Goal: Task Accomplishment & Management: Manage account settings

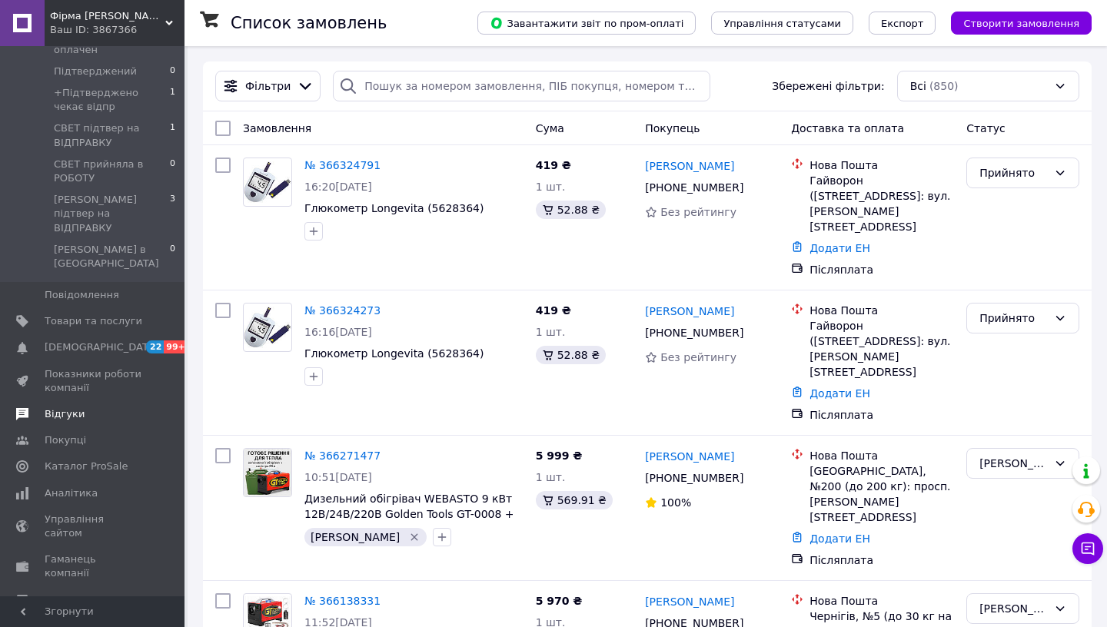
click at [100, 407] on span "Відгуки" at bounding box center [94, 414] width 98 height 14
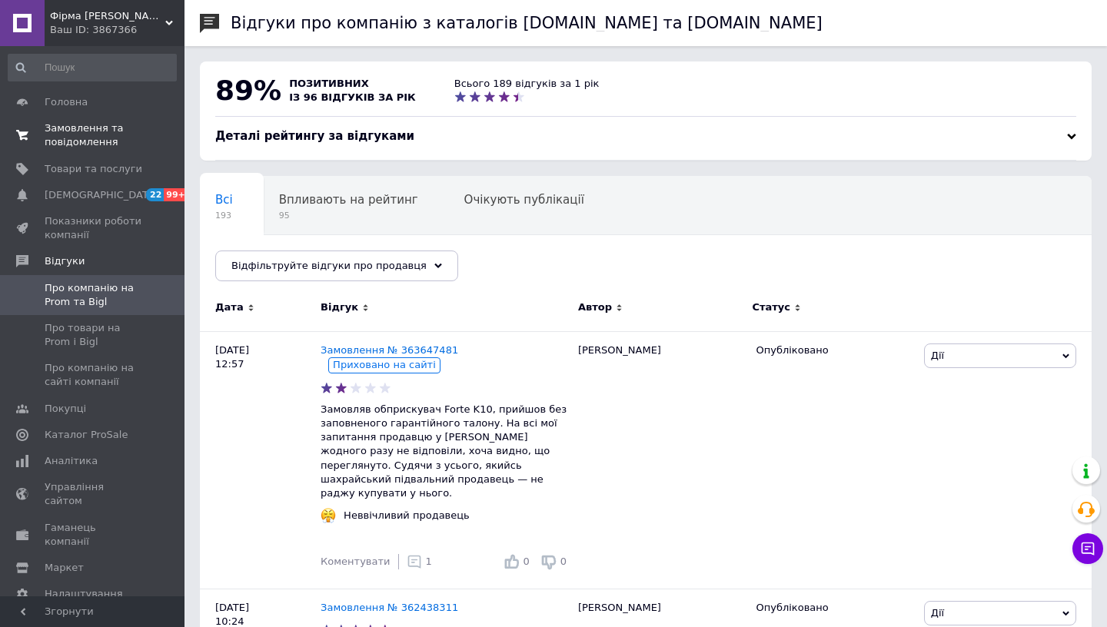
click at [76, 137] on span "Замовлення та повідомлення" at bounding box center [94, 135] width 98 height 28
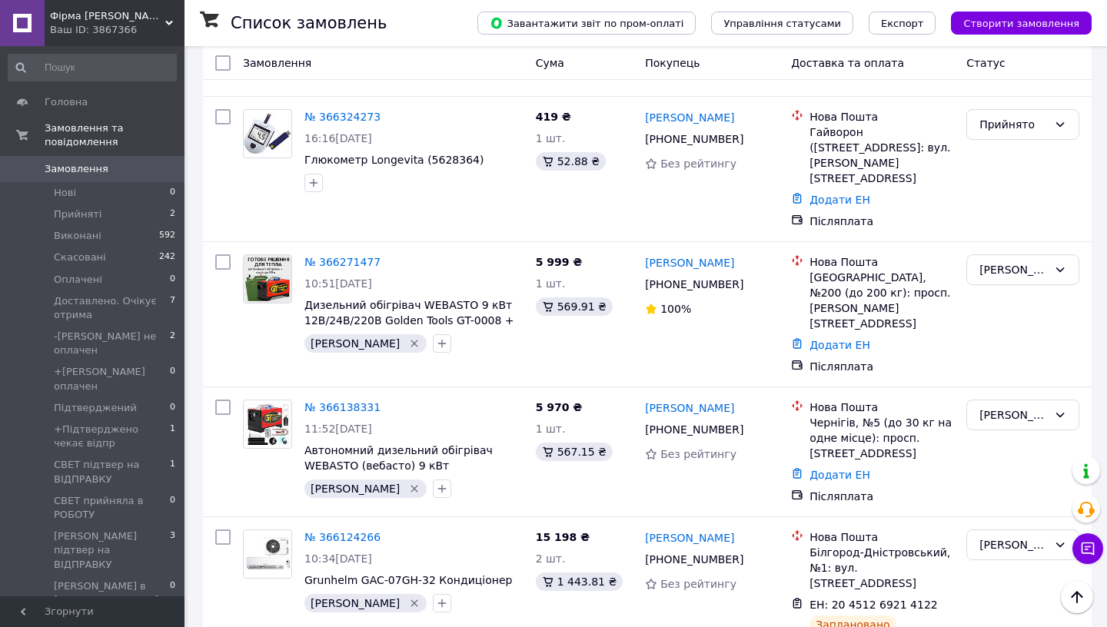
scroll to position [206, 0]
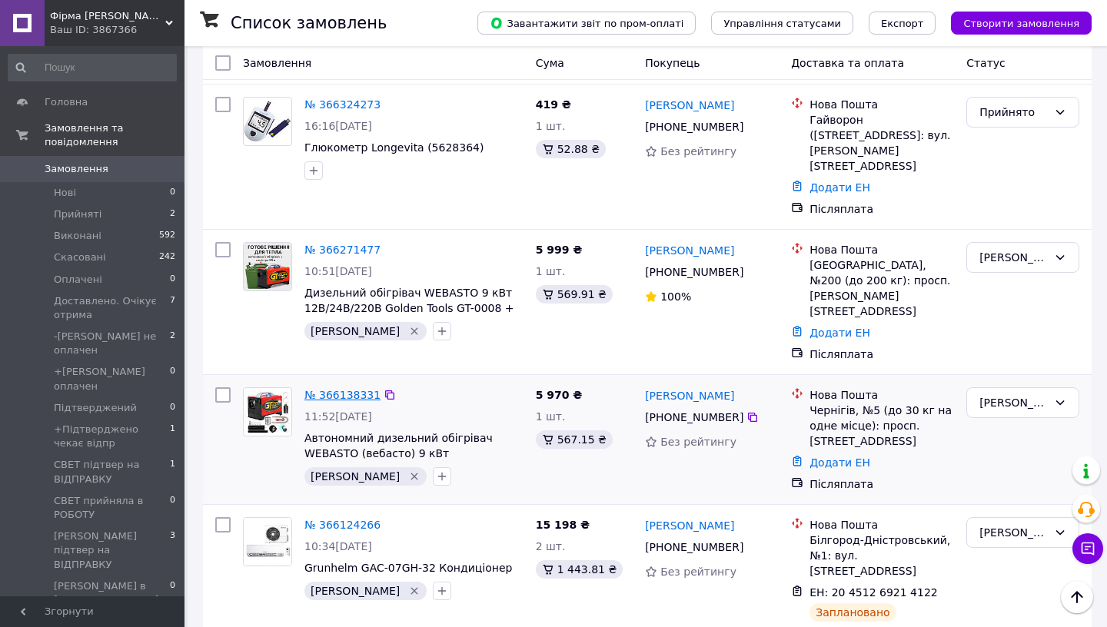
click at [355, 389] on link "№ 366138331" at bounding box center [342, 395] width 76 height 12
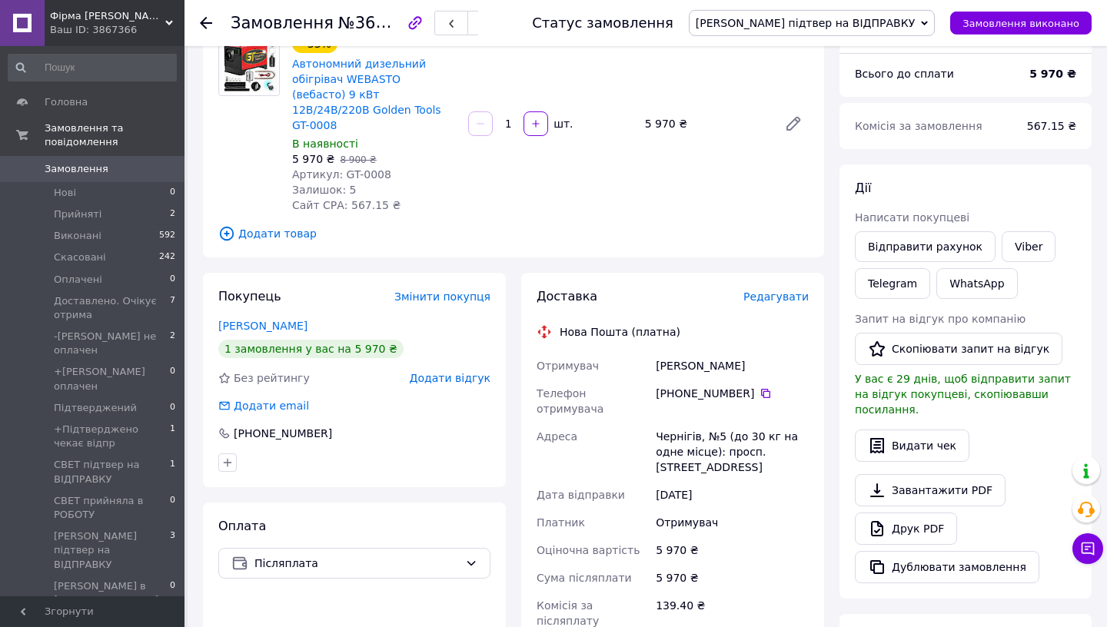
scroll to position [101, 0]
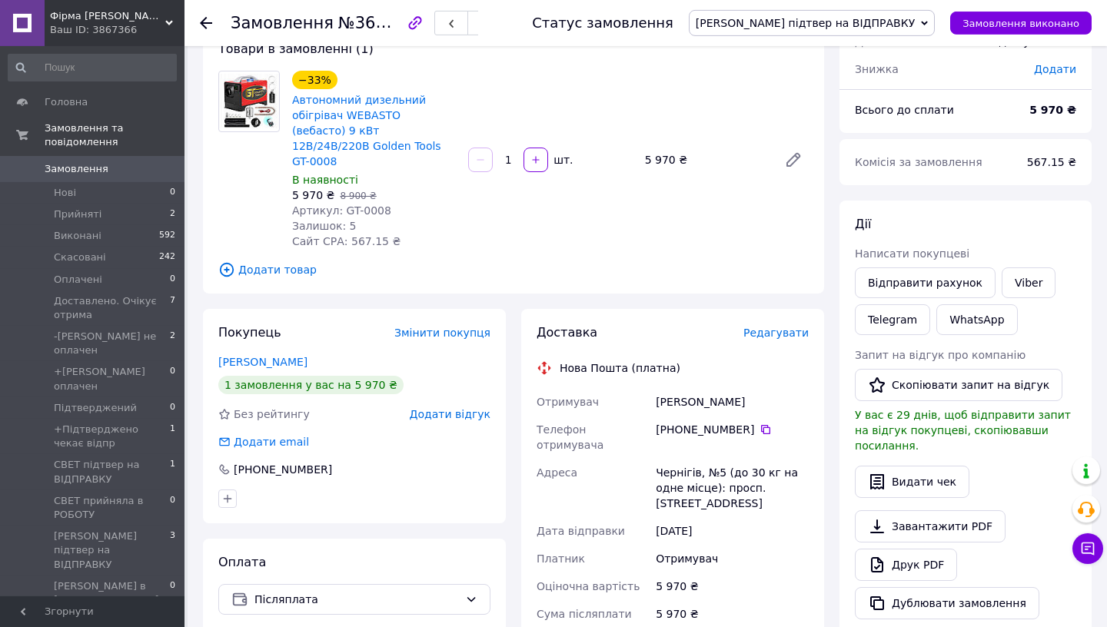
click at [768, 327] on span "Редагувати" at bounding box center [775, 333] width 65 height 12
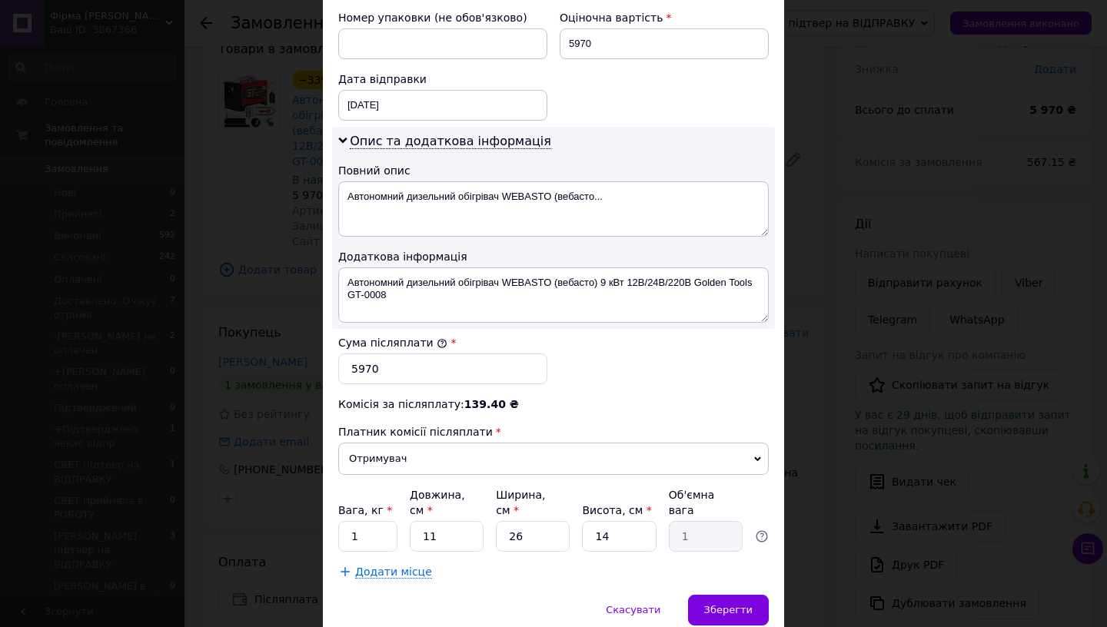
scroll to position [684, 0]
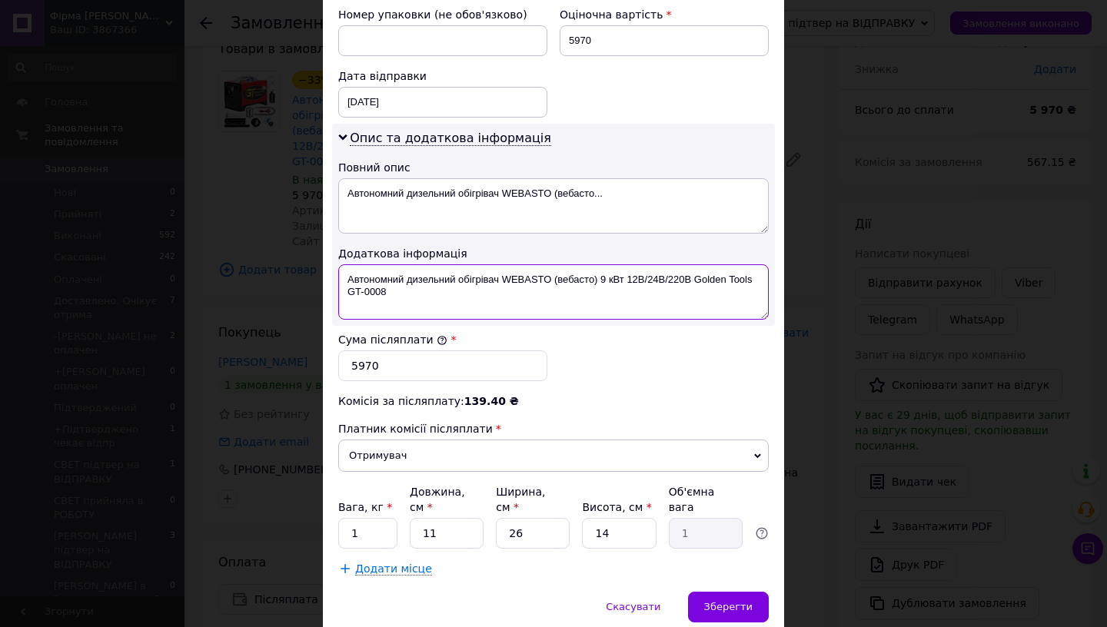
drag, startPoint x: 696, startPoint y: 267, endPoint x: 715, endPoint y: 272, distance: 19.8
click at [715, 272] on textarea "Автономний дизельний обігрівач WEBASTO (вебасто) 9 кВт 12В/24В/220В Golden Tool…" at bounding box center [553, 291] width 430 height 55
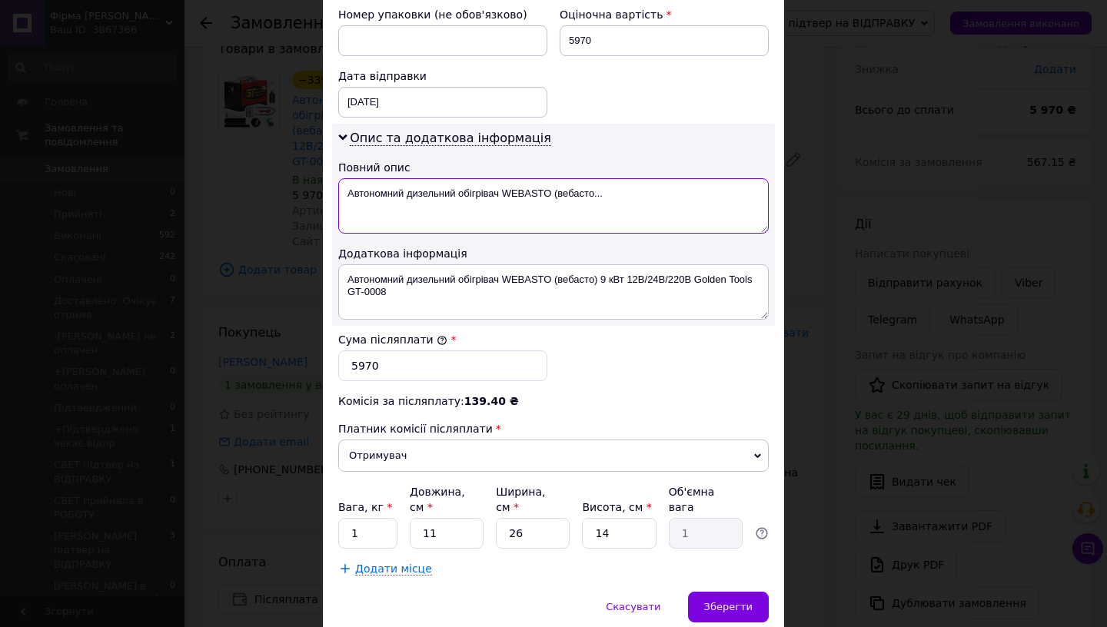
drag, startPoint x: 459, startPoint y: 181, endPoint x: 317, endPoint y: 179, distance: 142.2
click at [338, 179] on textarea "Автономний дизельний обігрівач WEBASTO (вебасто..." at bounding box center [553, 205] width 430 height 55
drag, startPoint x: 389, startPoint y: 181, endPoint x: 570, endPoint y: 185, distance: 181.4
click at [570, 185] on textarea "обігрівач WEBASTO (вебасто..." at bounding box center [553, 205] width 430 height 55
paste textarea "Golden Tools GT-0008"
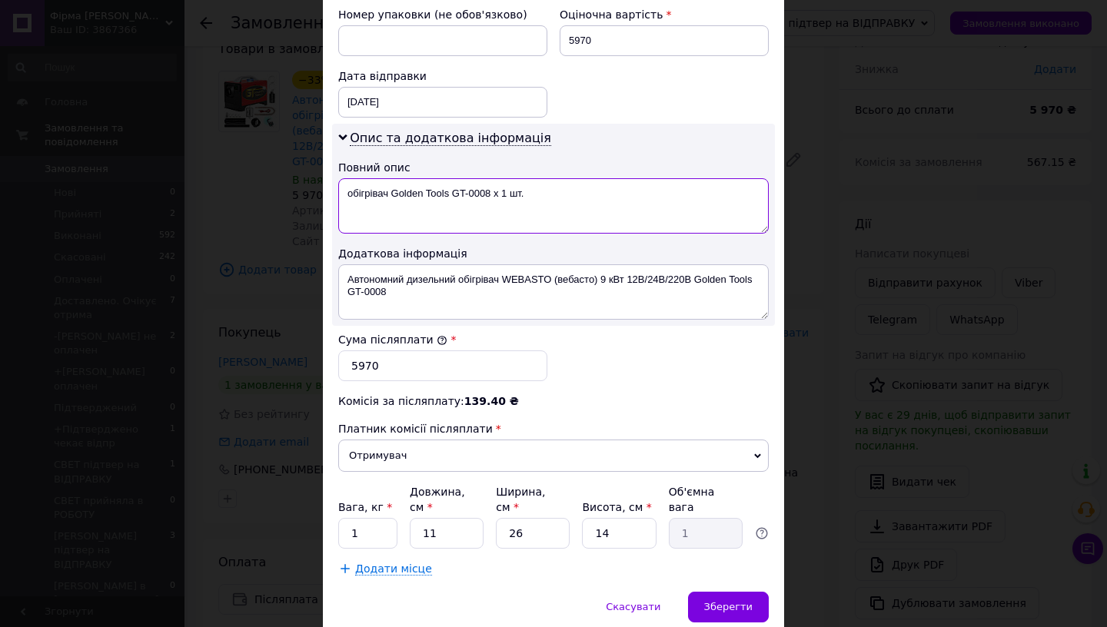
click at [570, 185] on textarea "обігрівач Golden Tools GT-0008 х 1 шт." at bounding box center [553, 205] width 430 height 55
type textarea "обігрівач Golden Tools GT-0008 х 1 шт."
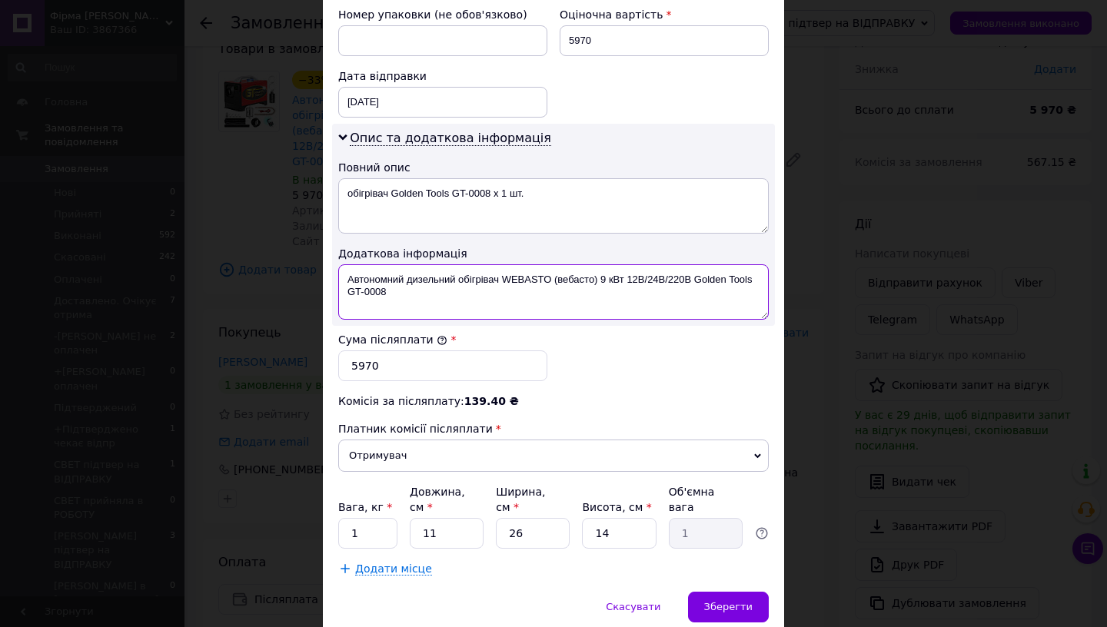
click at [547, 264] on textarea "Автономний дизельний обігрівач WEBASTO (вебасто) 9 кВт 12В/24В/220В Golden Tool…" at bounding box center [553, 291] width 430 height 55
paste textarea "обігрівач Golden Tools GT-0008 х 1 шт."
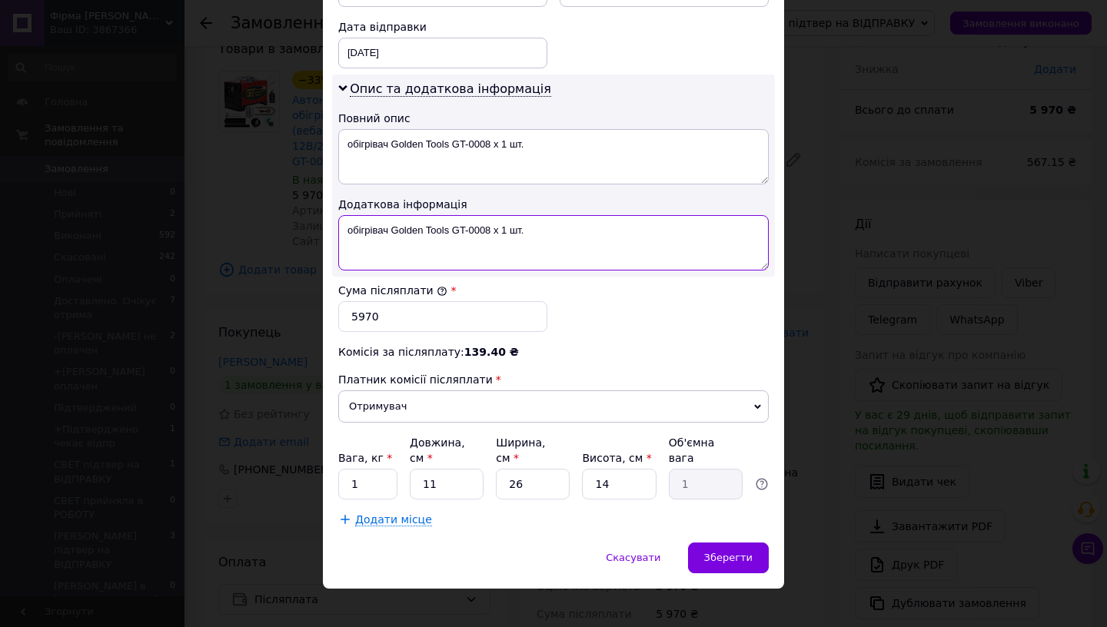
type textarea "обігрівач Golden Tools GT-0008 х 1 шт."
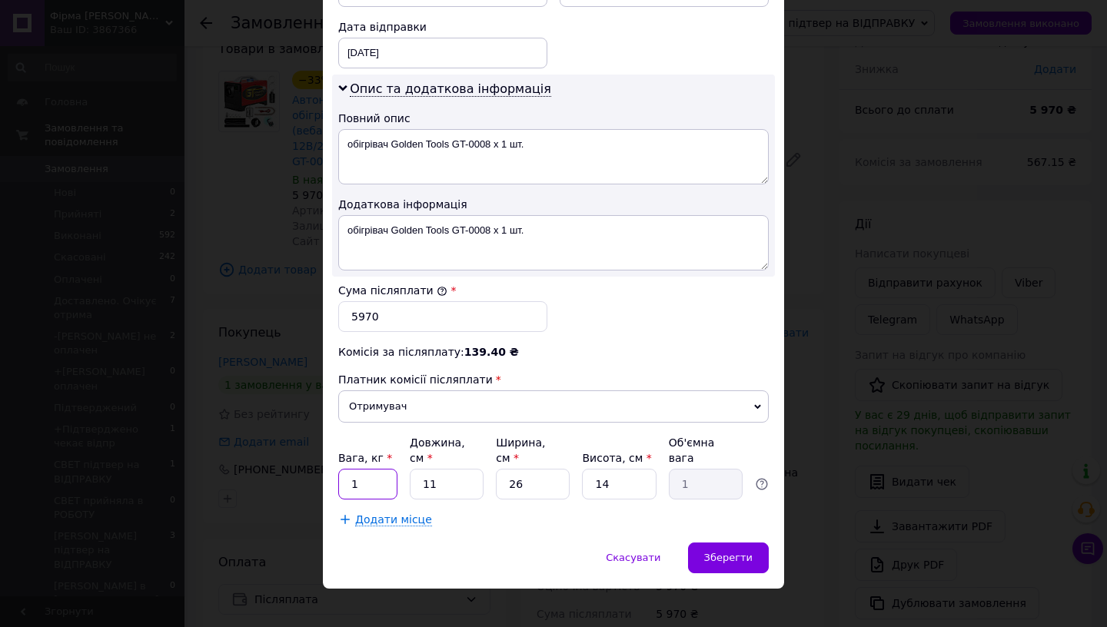
click at [390, 469] on input "1" at bounding box center [367, 484] width 59 height 31
type input "7"
click at [456, 479] on input "11" at bounding box center [447, 484] width 74 height 31
type input "1"
type input "0.1"
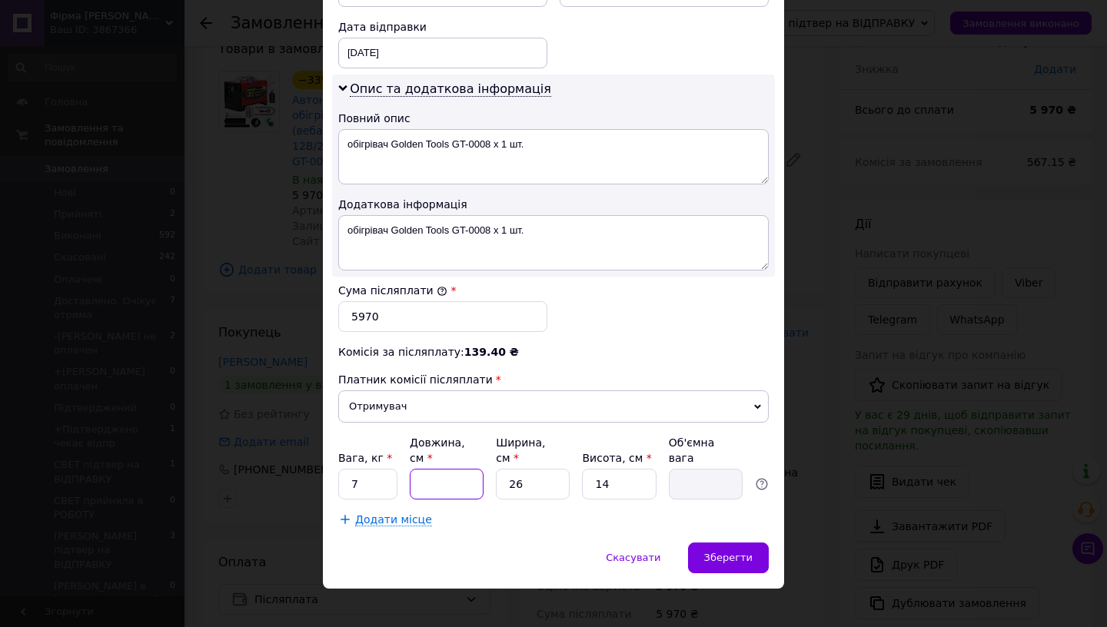
type input "2"
type input "0.18"
type input "25"
type input "2.28"
type input "25"
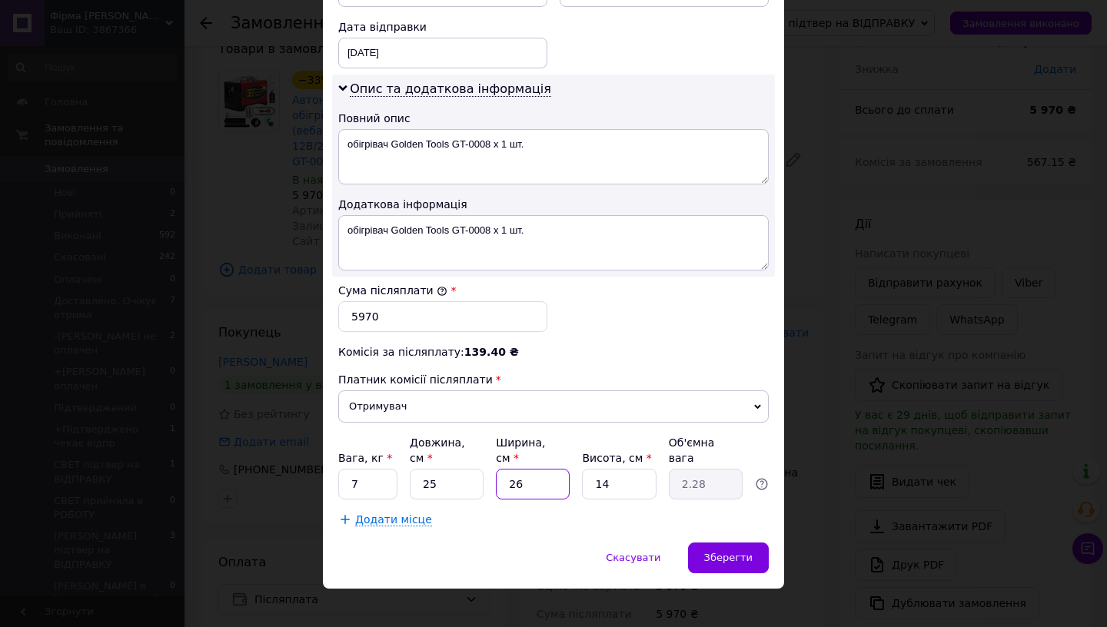
click at [531, 469] on input "26" at bounding box center [533, 484] width 74 height 31
type input "2"
type input "0.18"
type input "3"
type input "0.26"
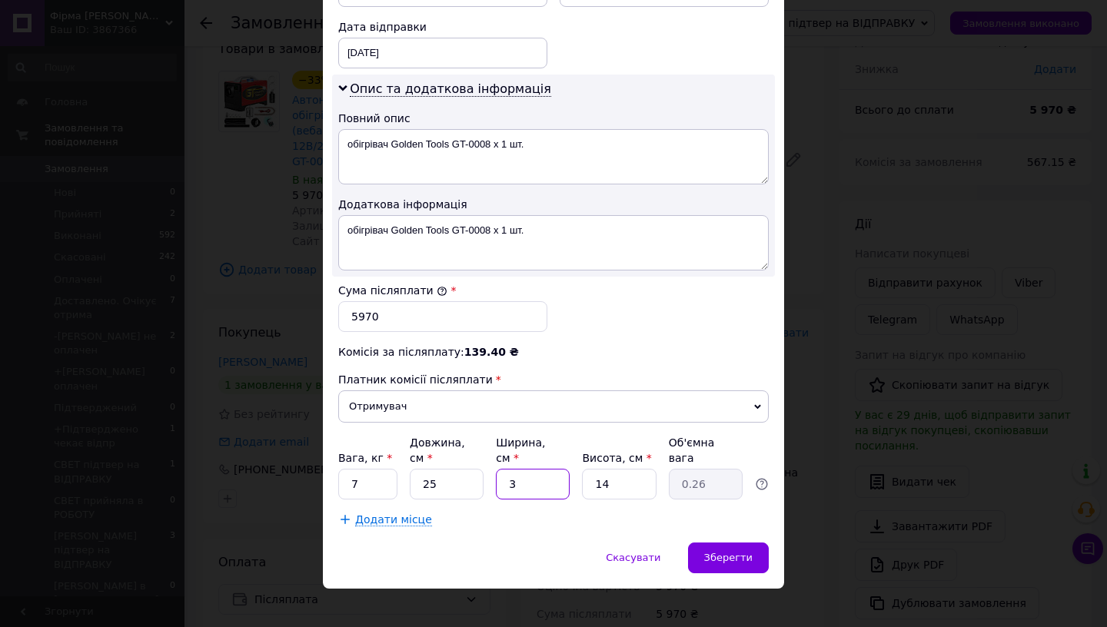
type input "35"
type input "3.06"
type input "35"
click at [603, 478] on input "14" at bounding box center [619, 484] width 74 height 31
type input "1"
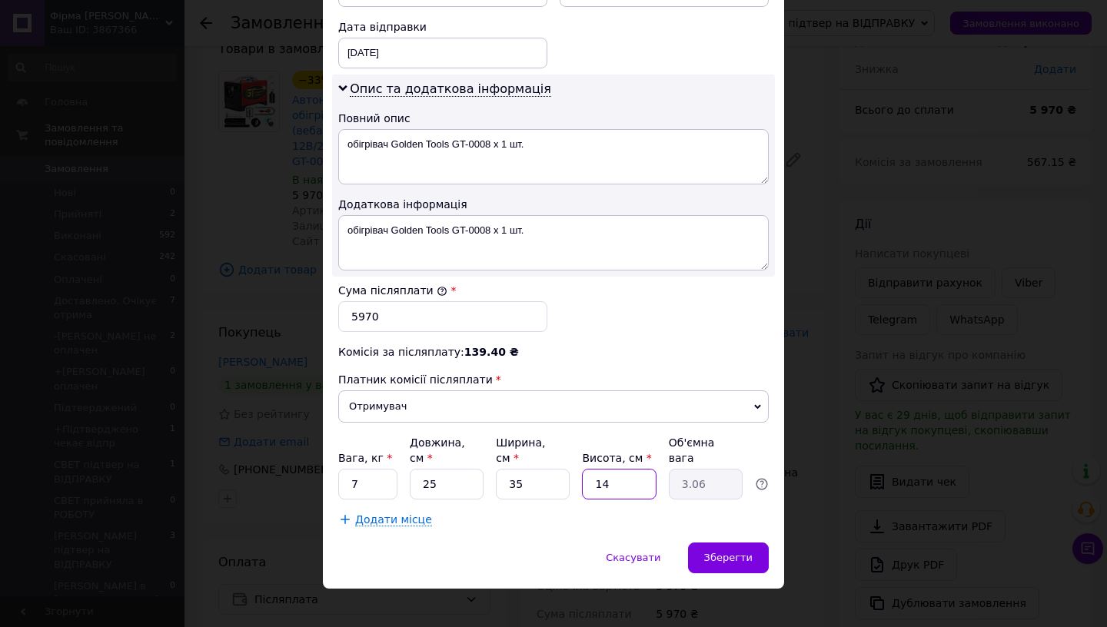
type input "0.22"
type input "3"
type input "0.66"
type input "30"
type input "6.56"
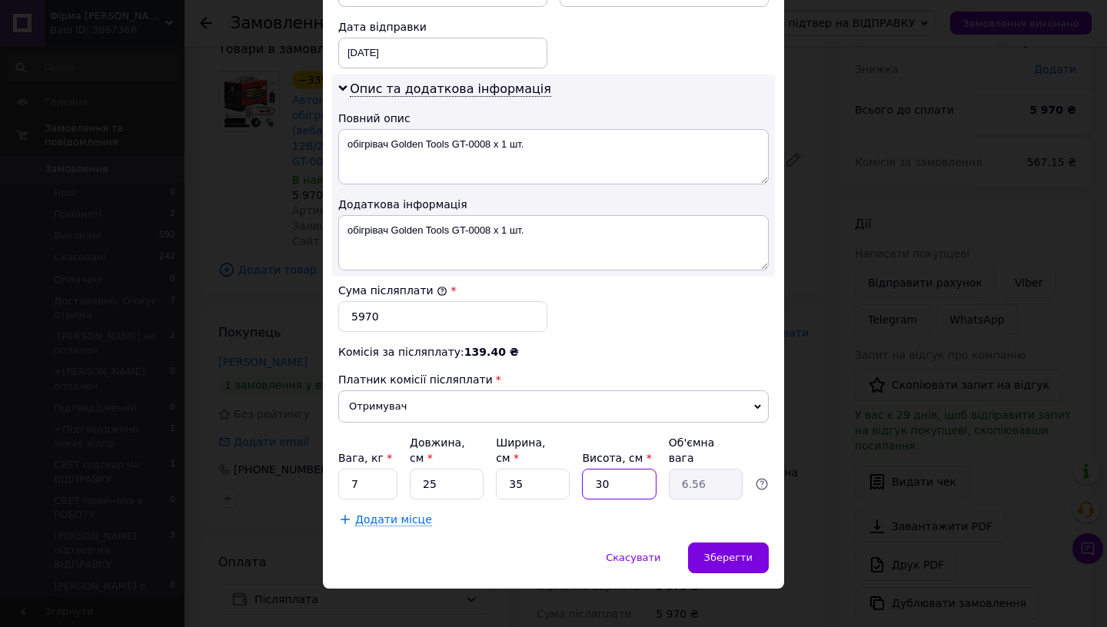
type input "30"
click at [476, 476] on input "25" at bounding box center [447, 484] width 74 height 31
type input "2"
type input "0.53"
type input "3"
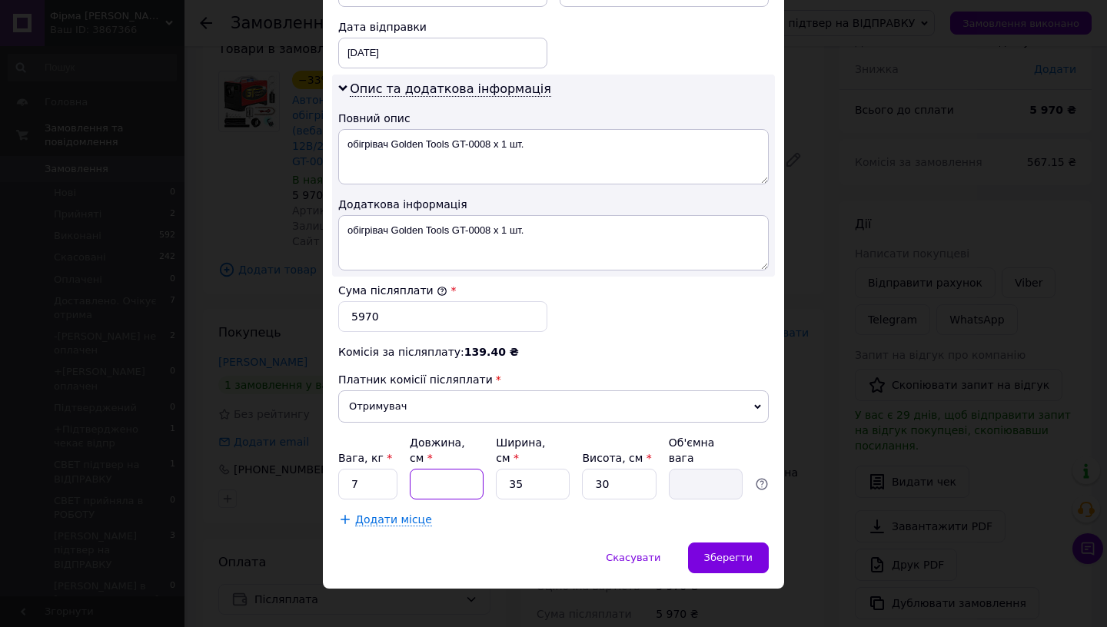
type input "0.79"
type input "30"
type input "7.88"
type input "30"
click at [699, 546] on div "Зберегти" at bounding box center [728, 558] width 81 height 31
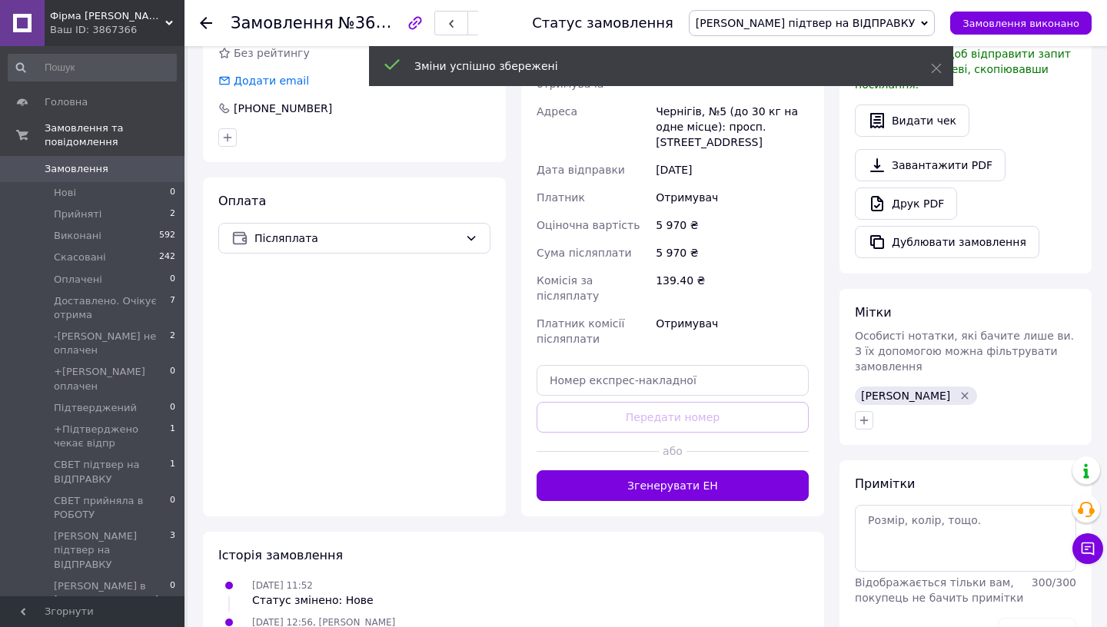
scroll to position [566, 0]
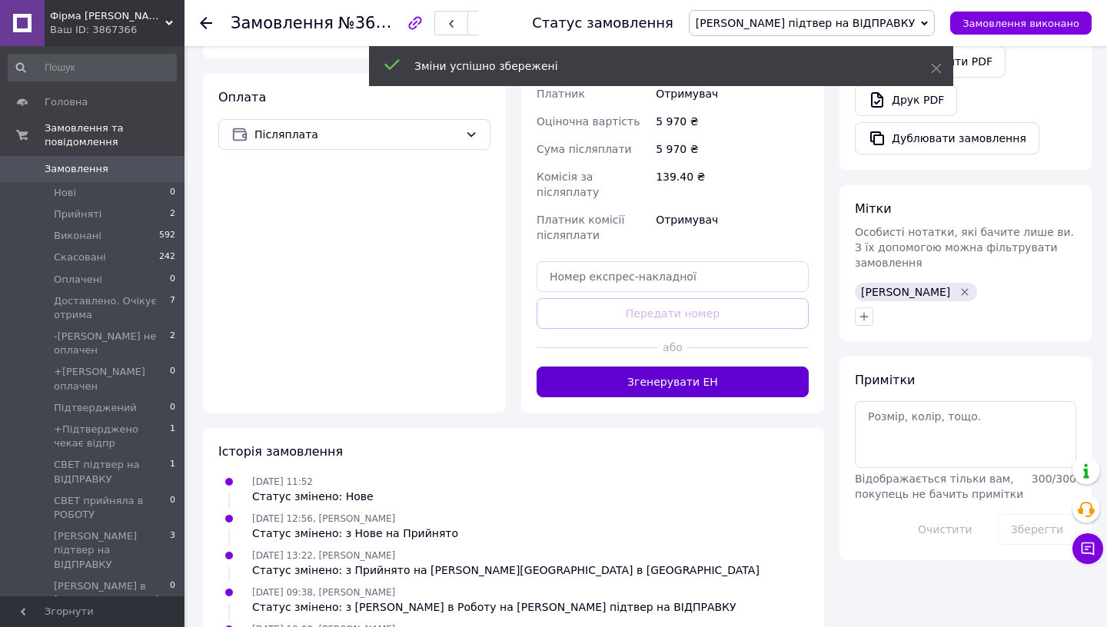
click at [662, 367] on button "Згенерувати ЕН" at bounding box center [672, 382] width 272 height 31
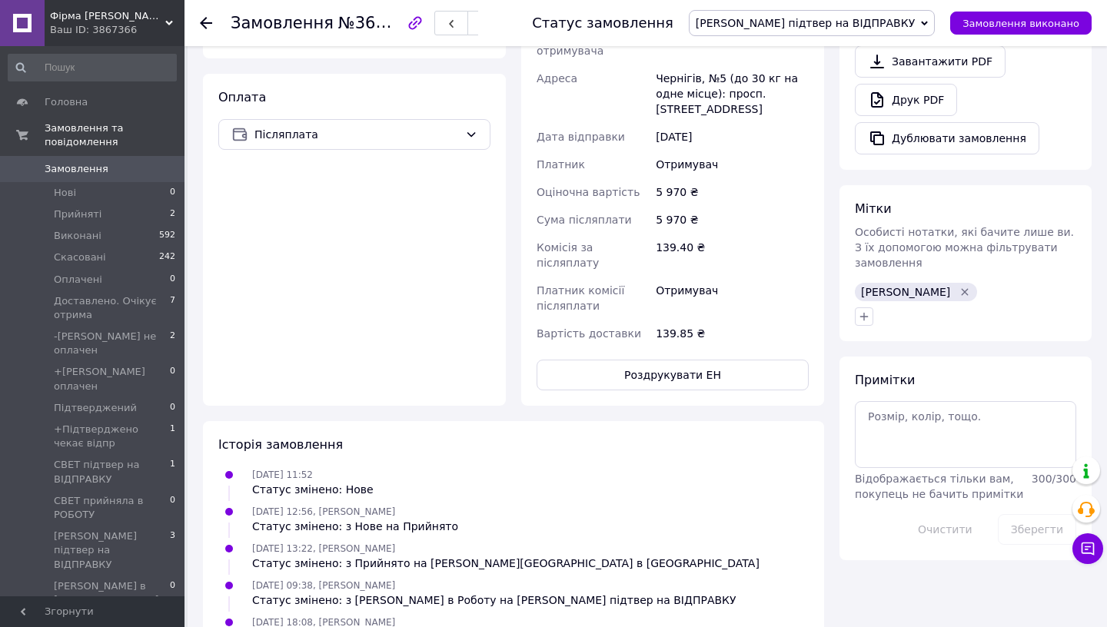
click at [124, 174] on span "Замовлення" at bounding box center [94, 169] width 98 height 14
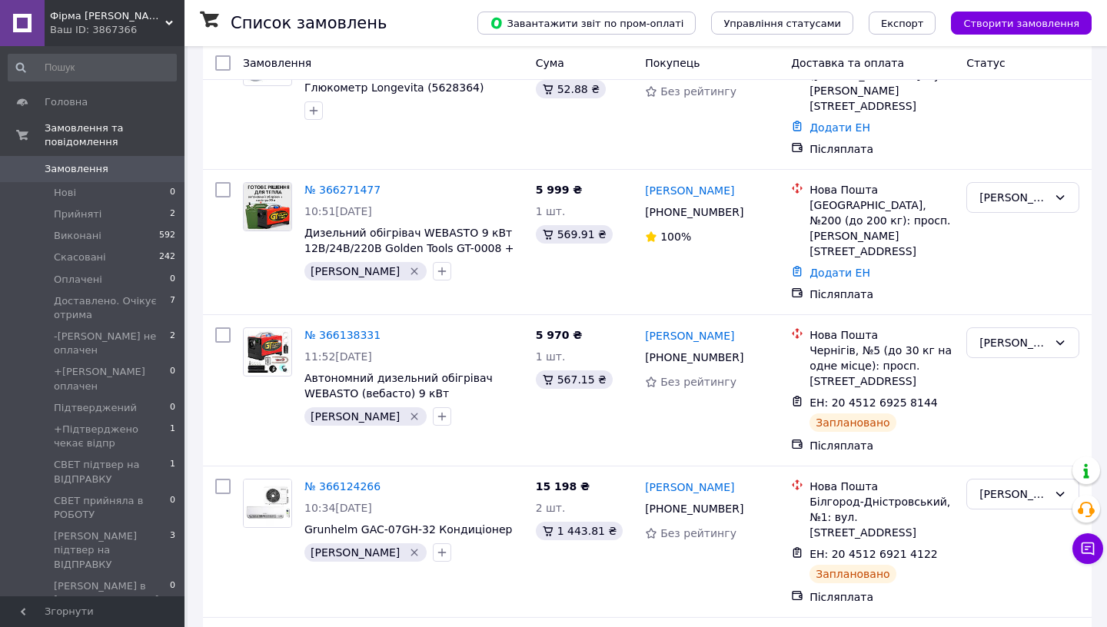
scroll to position [283, 0]
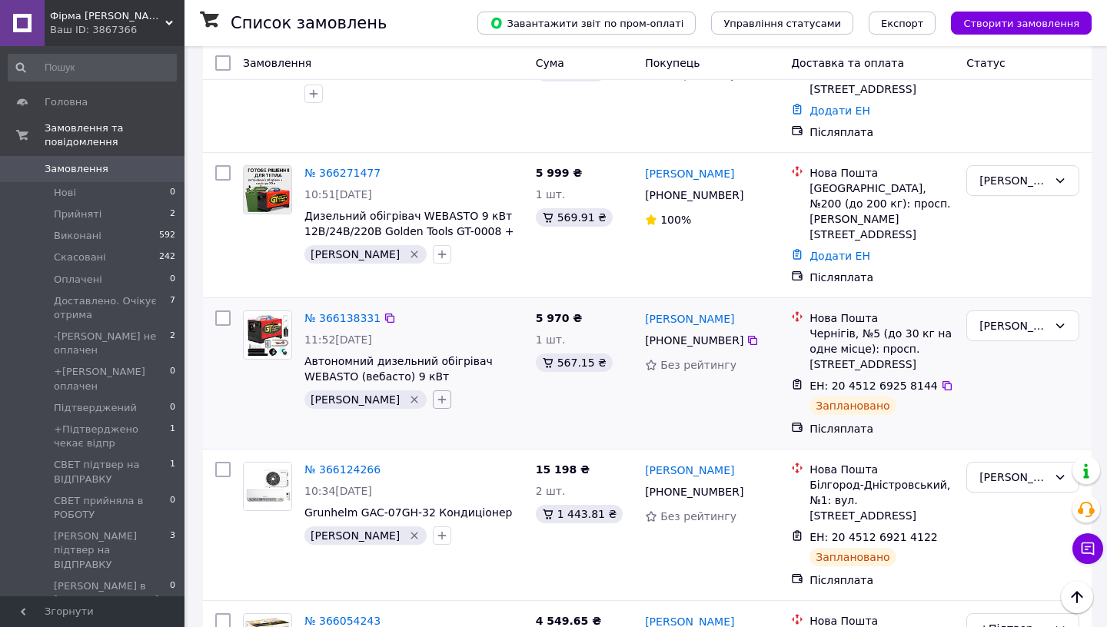
click at [433, 390] on button "button" at bounding box center [442, 399] width 18 height 18
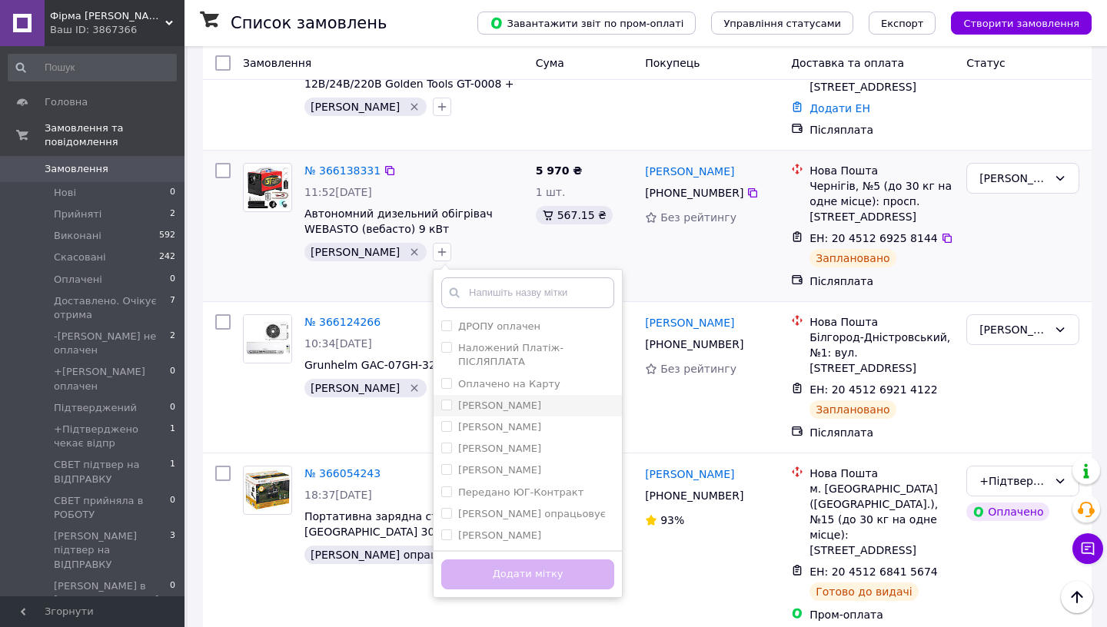
scroll to position [535, 0]
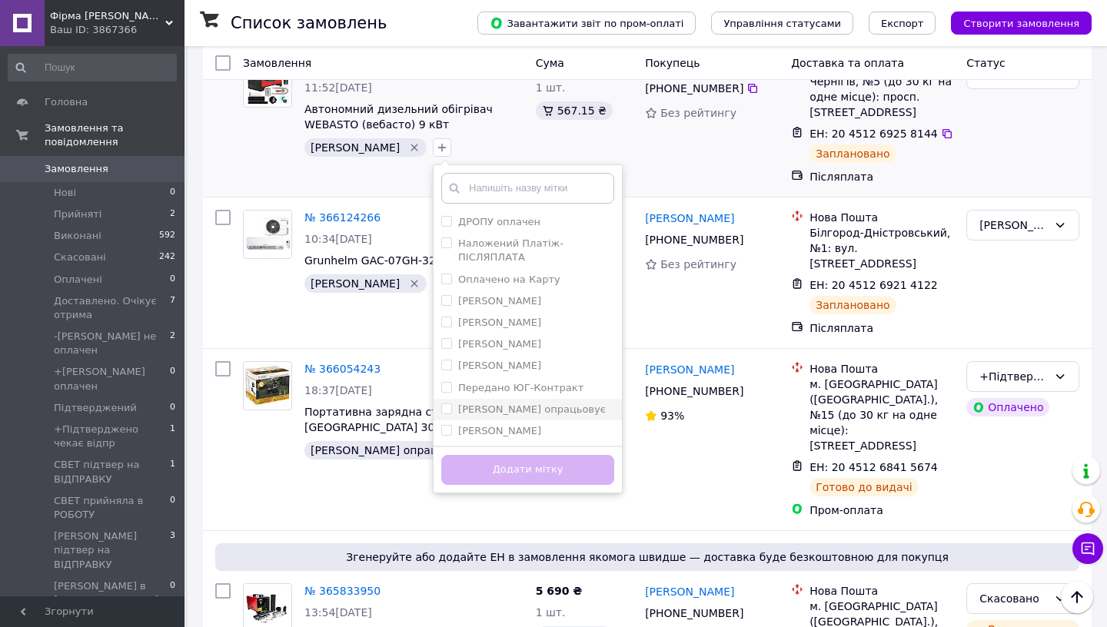
click at [458, 403] on label "[PERSON_NAME] опрацьовує" at bounding box center [532, 409] width 148 height 12
checkbox input "true"
click at [449, 455] on button "Додати мітку" at bounding box center [527, 470] width 173 height 30
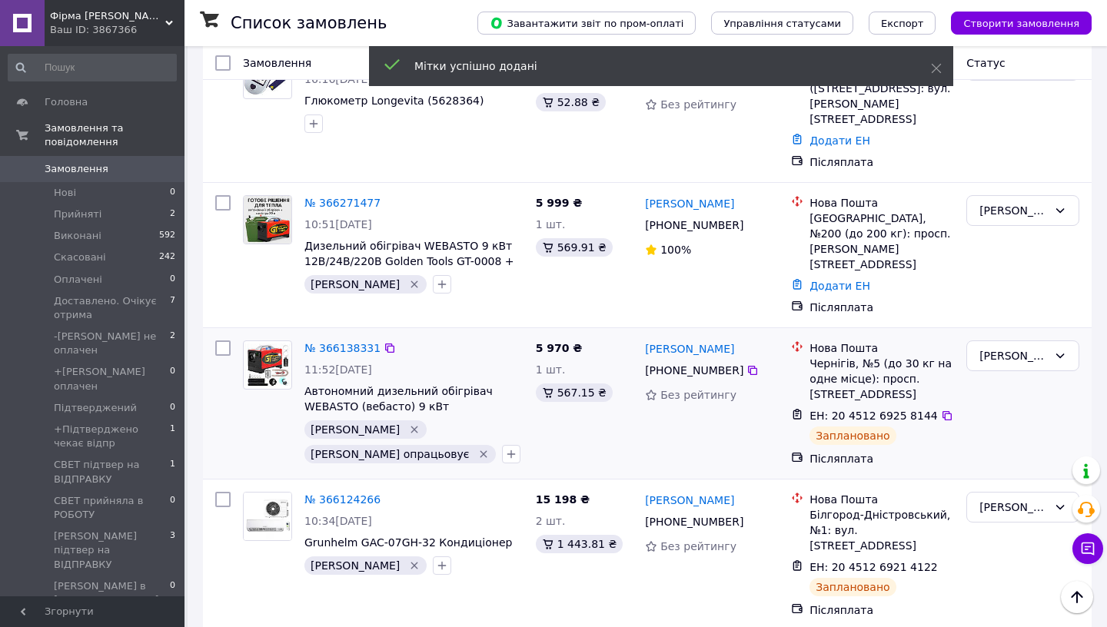
scroll to position [237, 0]
